Goal: Transaction & Acquisition: Purchase product/service

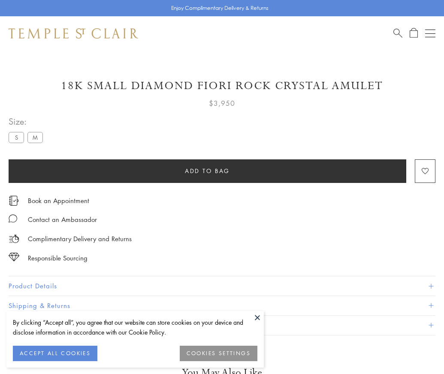
click at [207, 171] on span "Add to bag" at bounding box center [207, 170] width 45 height 9
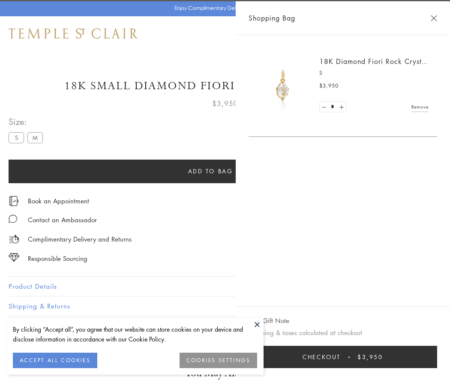
click at [341, 357] on span "Checkout" at bounding box center [322, 356] width 38 height 9
